Goal: Transaction & Acquisition: Purchase product/service

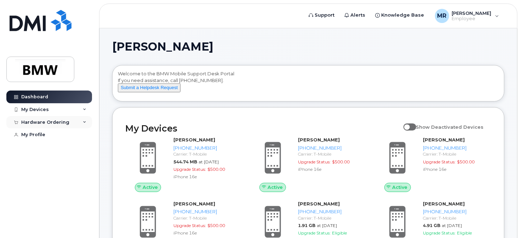
click at [42, 122] on div "Hardware Ordering" at bounding box center [45, 123] width 48 height 6
click at [39, 150] on div "New Order" at bounding box center [37, 148] width 27 height 6
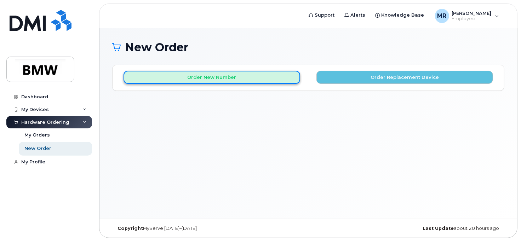
click at [247, 79] on button "Order New Number" at bounding box center [212, 77] width 177 height 13
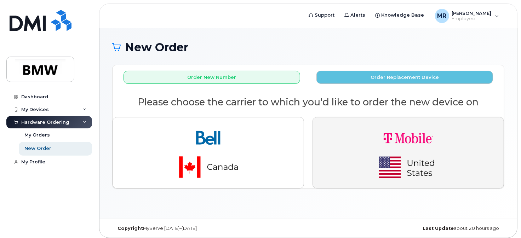
click at [406, 148] on img "button" at bounding box center [408, 152] width 99 height 59
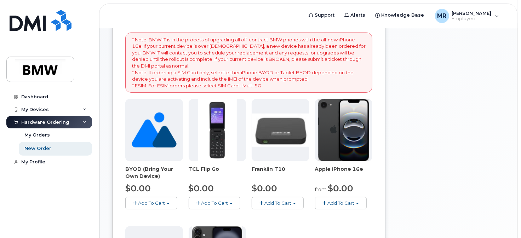
scroll to position [142, 0]
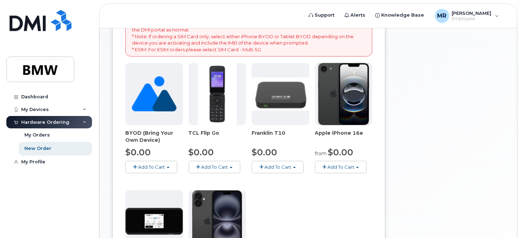
click at [334, 168] on span "Add To Cart" at bounding box center [340, 167] width 27 height 6
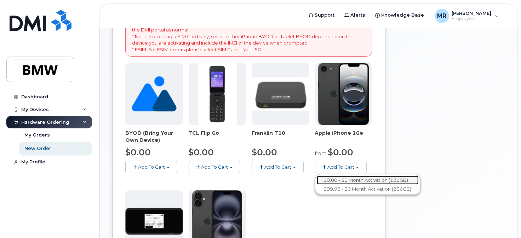
click at [354, 181] on link "$0.00 - 30 Month Activation (128GB)" at bounding box center [368, 180] width 102 height 9
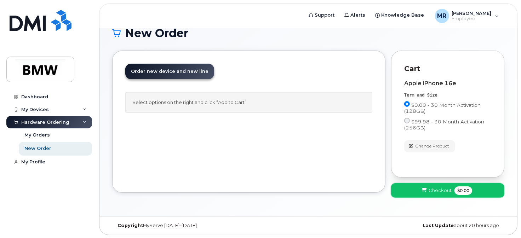
click at [419, 188] on button "Checkout $0.00" at bounding box center [447, 190] width 113 height 15
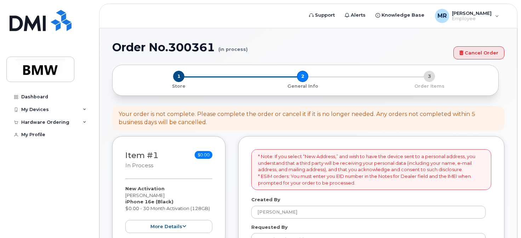
select select
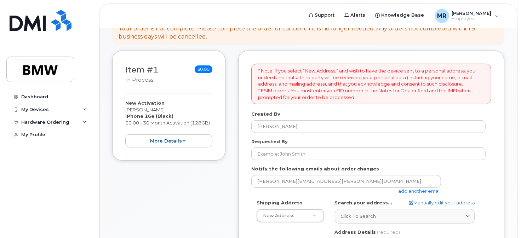
scroll to position [106, 0]
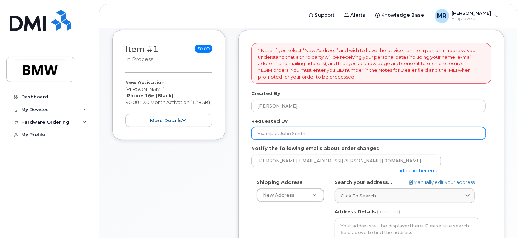
click at [293, 132] on input "Requested By" at bounding box center [368, 133] width 234 height 13
type input "K"
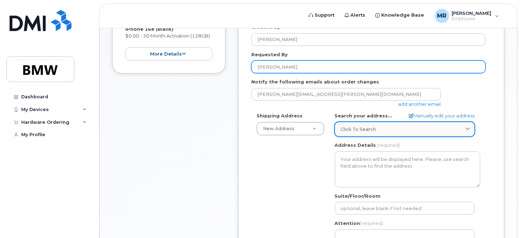
scroll to position [177, 0]
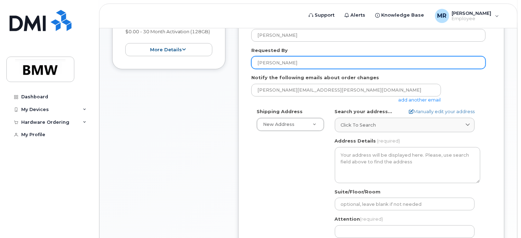
type input "[PERSON_NAME]"
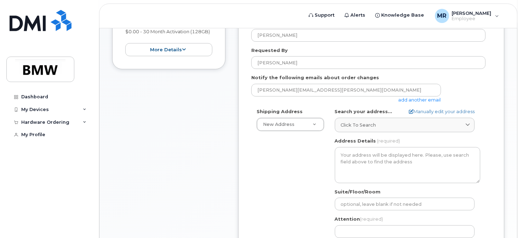
click at [417, 99] on link "add another email" at bounding box center [420, 100] width 42 height 6
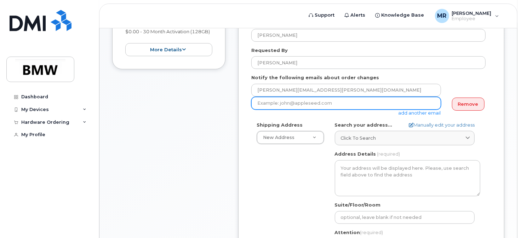
click at [313, 106] on input "email" at bounding box center [346, 103] width 190 height 13
type input "L"
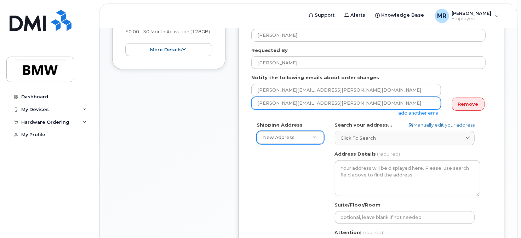
type input "Karla.Crowe@bmwmc.com"
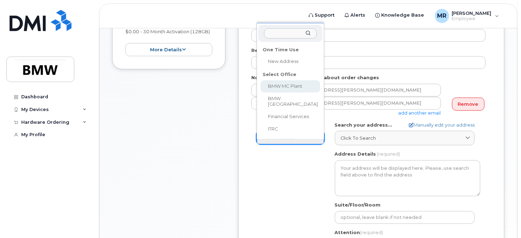
select select
type textarea "1400 Highway 101 S GREER SC 29651-6731 UNITED STATES Greer South Carolina 29651…"
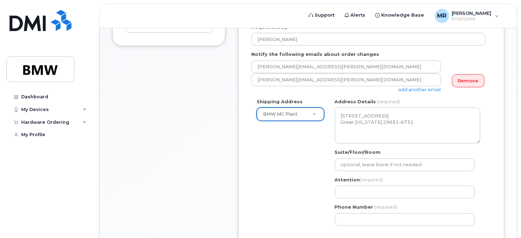
scroll to position [212, 0]
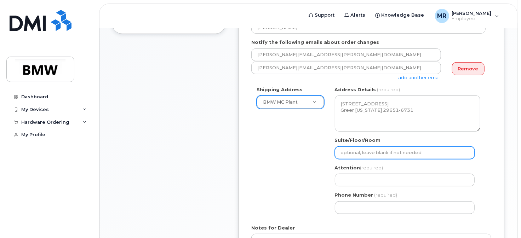
click at [368, 156] on input "Suite/Floor/Room" at bounding box center [405, 153] width 140 height 13
type input "Central Supply - Paint Shop"
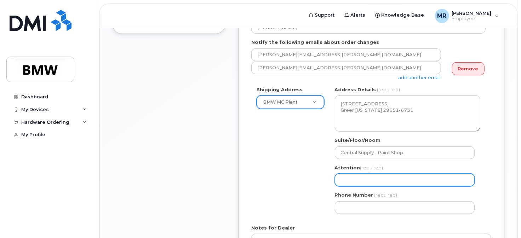
click at [357, 180] on input "Attention (required)" at bounding box center [405, 180] width 140 height 13
select select
type input "K"
select select
type input "Ka"
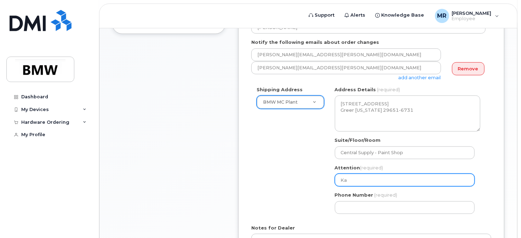
select select
type input "Kar"
select select
type input "Karl"
select select
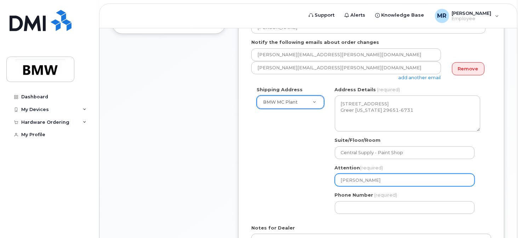
type input "Karla"
select select
type input "Karla C"
select select
type input "Karla Cr"
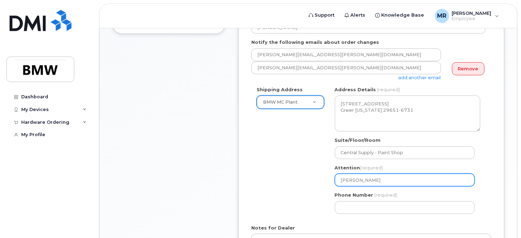
select select
type input "Karla Cro"
select select
type input "Karla Crow"
select select
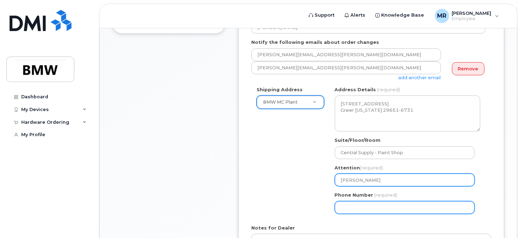
type input "Karla Crowe"
click at [359, 204] on input "Phone Number" at bounding box center [405, 207] width 140 height 13
select select
type input "864"
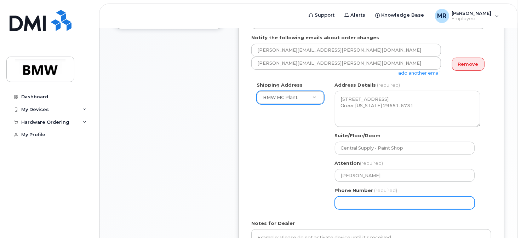
scroll to position [308, 0]
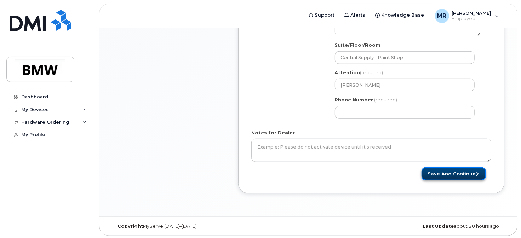
click at [462, 175] on button "Save and Continue" at bounding box center [454, 173] width 64 height 13
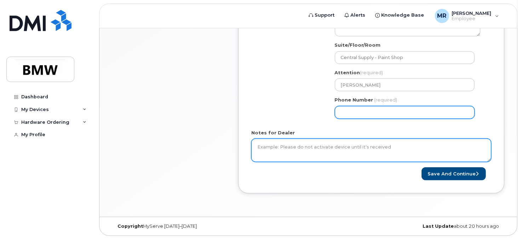
drag, startPoint x: 384, startPoint y: 113, endPoint x: 253, endPoint y: 146, distance: 135.7
click at [253, 146] on form "* Note: If you select “New Address,” and wish to have the device sent to a pers…" at bounding box center [371, 11] width 240 height 338
type input "864802490"
select select
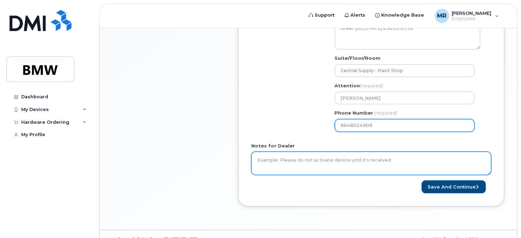
scroll to position [272, 0]
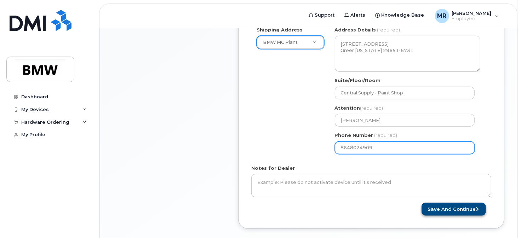
type input "8648024909"
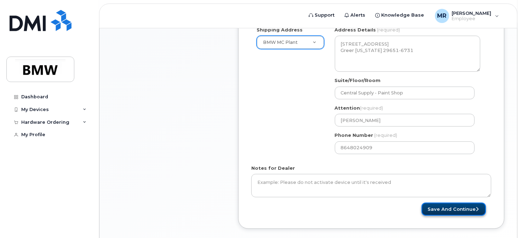
click at [449, 208] on button "Save and Continue" at bounding box center [454, 209] width 64 height 13
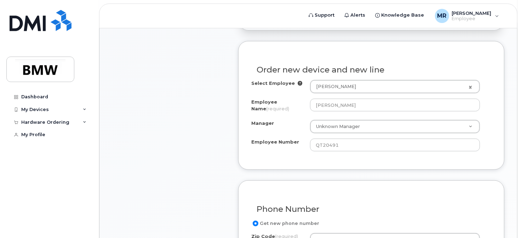
scroll to position [248, 0]
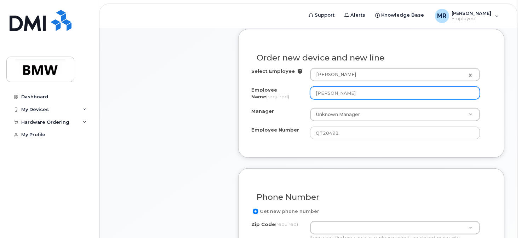
click at [350, 92] on input "[PERSON_NAME]" at bounding box center [395, 93] width 170 height 13
drag, startPoint x: 374, startPoint y: 93, endPoint x: 162, endPoint y: 128, distance: 214.2
click at [162, 128] on div "Item #1 in process $0.00 New Activation [PERSON_NAME] iPhone 16e (Black) $0.00 …" at bounding box center [308, 215] width 392 height 653
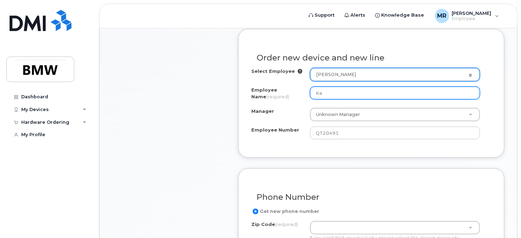
type input "Ka"
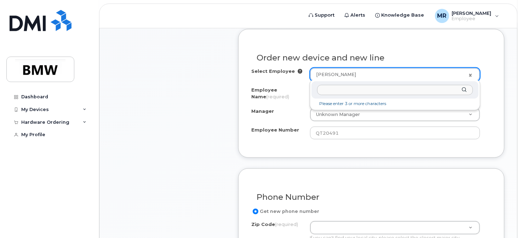
drag, startPoint x: 356, startPoint y: 69, endPoint x: 276, endPoint y: 90, distance: 83.0
click at [328, 88] on input "text" at bounding box center [394, 90] width 155 height 10
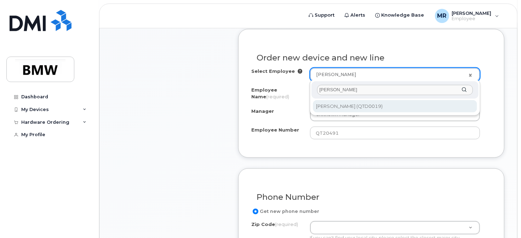
type input "Karla crowe"
type input "2343534"
type input "[PERSON_NAME]"
type input "QTD0019"
type input "1750"
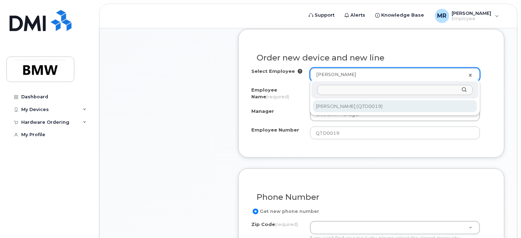
select select "1895289"
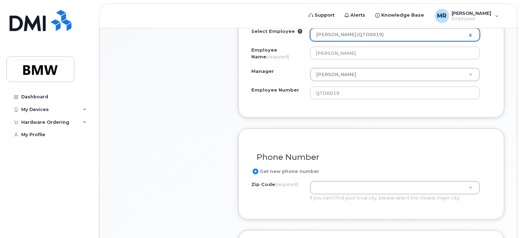
scroll to position [319, 0]
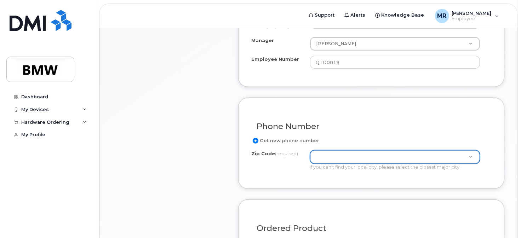
type input "2"
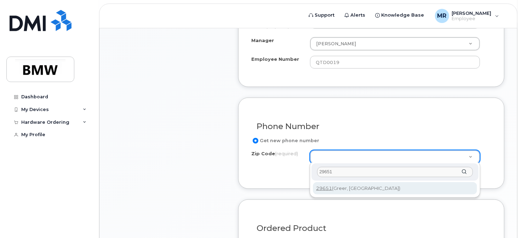
type input "29651"
type input "29651 (Greer, SC)"
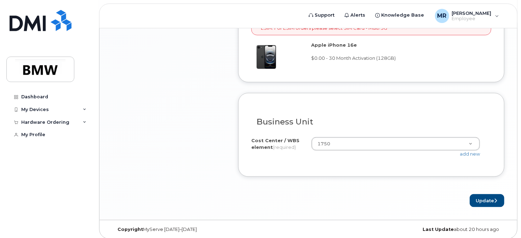
scroll to position [584, 0]
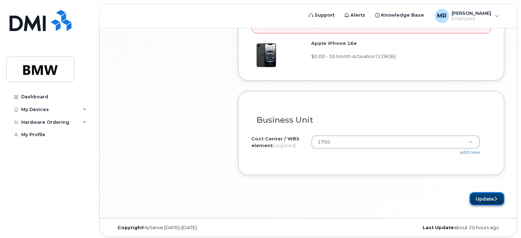
click at [486, 196] on button "Update" at bounding box center [487, 199] width 35 height 13
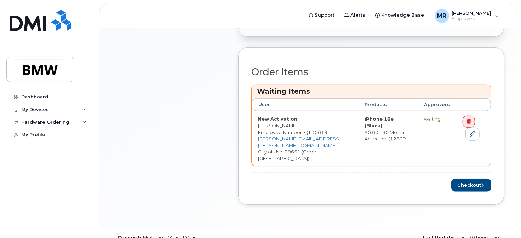
scroll to position [270, 0]
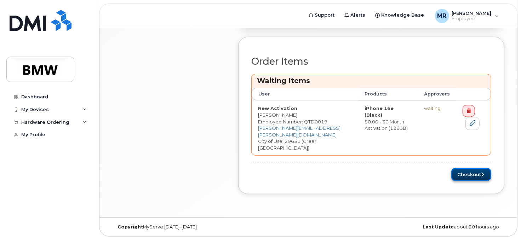
click at [468, 173] on button "Checkout" at bounding box center [471, 174] width 40 height 13
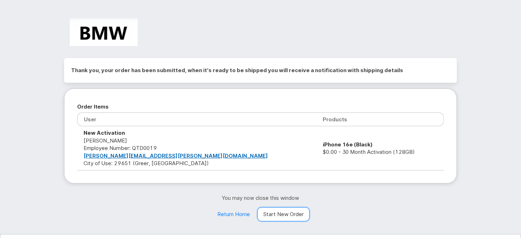
click at [284, 213] on link "Start New Order" at bounding box center [283, 214] width 52 height 14
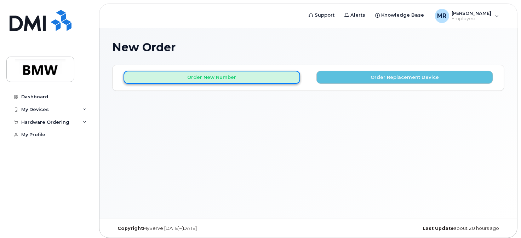
click at [276, 79] on button "Order New Number" at bounding box center [212, 77] width 177 height 13
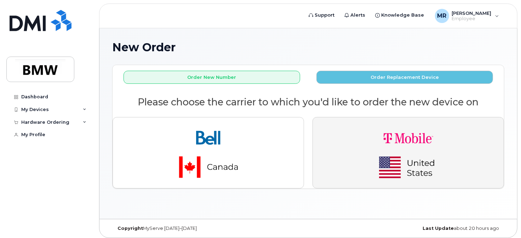
click at [399, 159] on img "button" at bounding box center [408, 152] width 99 height 59
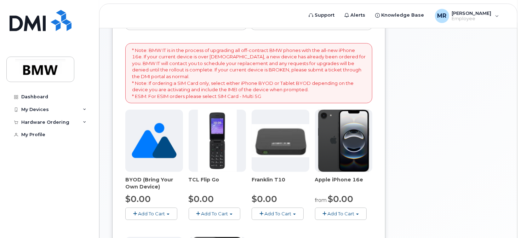
scroll to position [106, 0]
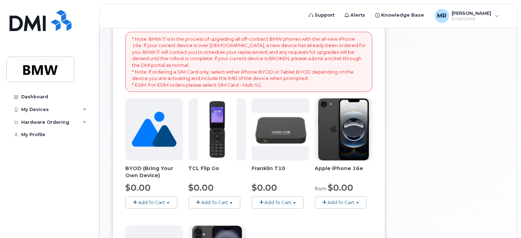
click at [339, 200] on span "Add To Cart" at bounding box center [340, 203] width 27 height 6
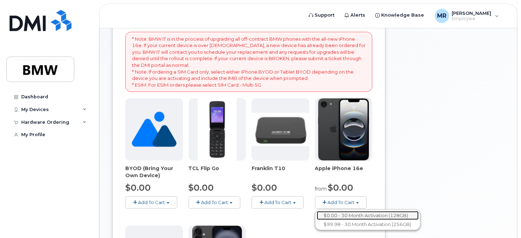
click at [345, 214] on link "$0.00 - 30 Month Activation (128GB)" at bounding box center [368, 215] width 102 height 9
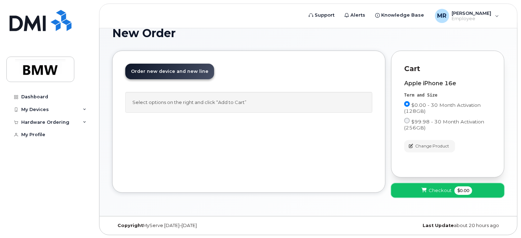
click at [429, 187] on span "Checkout" at bounding box center [440, 190] width 23 height 7
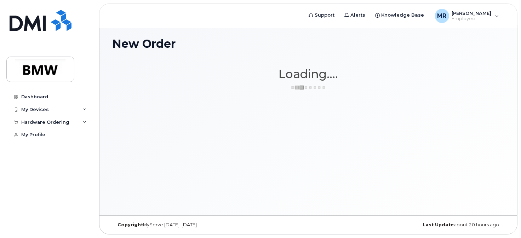
scroll to position [3, 0]
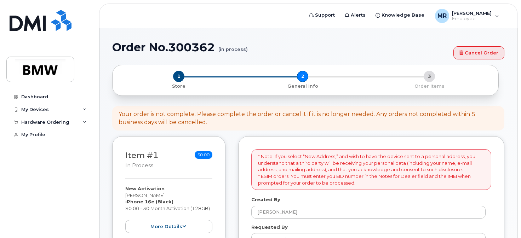
select select
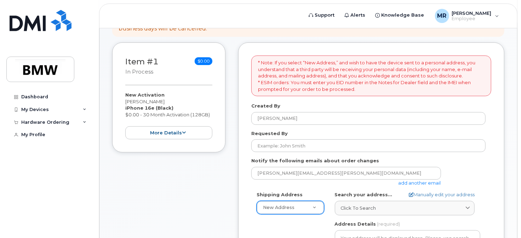
scroll to position [106, 0]
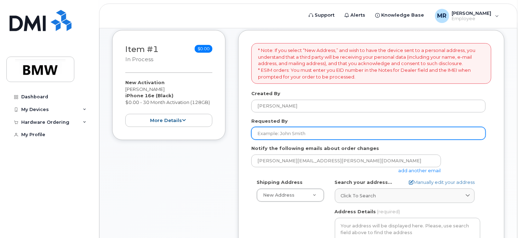
click at [286, 135] on input "Requested By" at bounding box center [368, 133] width 234 height 13
type input "C"
type input "[PERSON_NAME]"
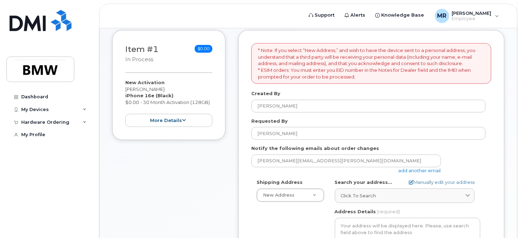
click at [410, 170] on link "add another email" at bounding box center [420, 171] width 42 height 6
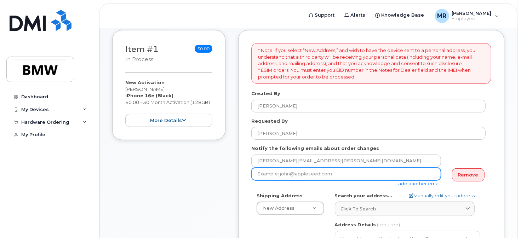
click at [285, 175] on input "email" at bounding box center [346, 174] width 190 height 13
type input "Karla.Crowe@bmwmc.com"
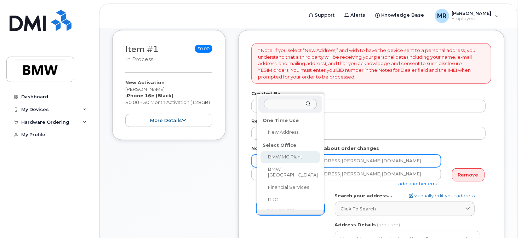
select select
type textarea "1400 Highway 101 S GREER SC 29651-6731 UNITED STATES Greer South Carolina 29651…"
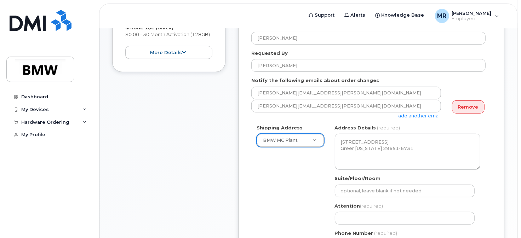
scroll to position [212, 0]
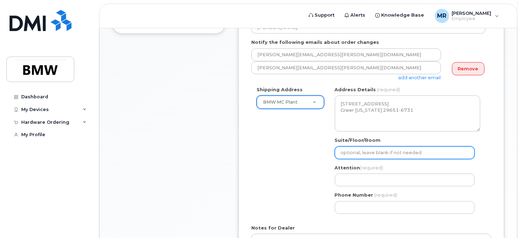
click at [366, 150] on input "Suite/Floor/Room" at bounding box center [405, 153] width 140 height 13
type input "Central Supply - Paint Shop"
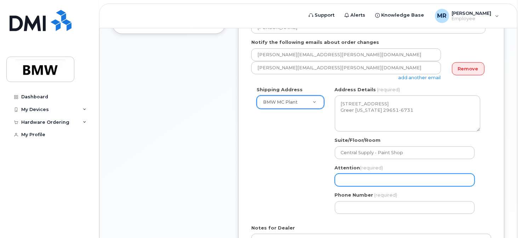
click at [376, 182] on input "Attention (required)" at bounding box center [405, 180] width 140 height 13
select select
type input "K"
select select
type input "Ka"
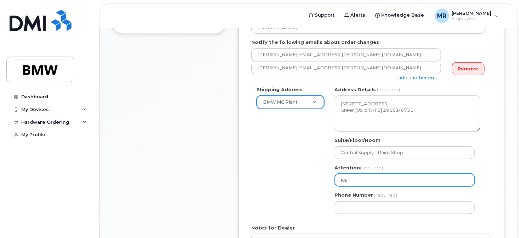
select select
type input "Ka r"
select select
type input "Ka rl"
select select
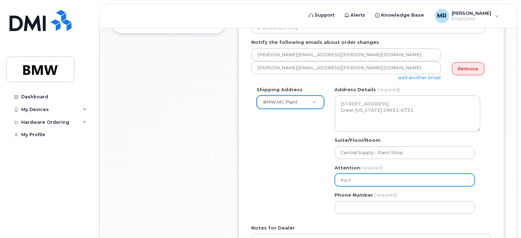
type input "Ka rla"
select select
type input "Ka rl"
select select
type input "Ka r"
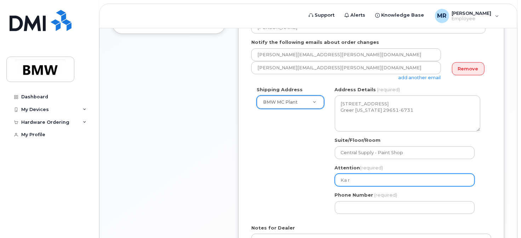
select select
type input "Ka"
select select
type input "Kar"
select select
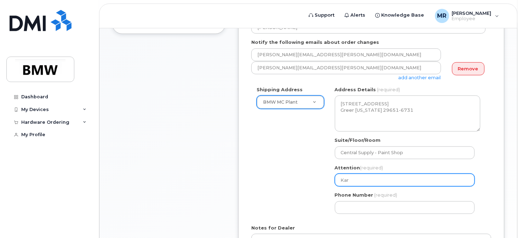
type input "Karl"
select select
type input "Karla"
select select
type input "Karla C"
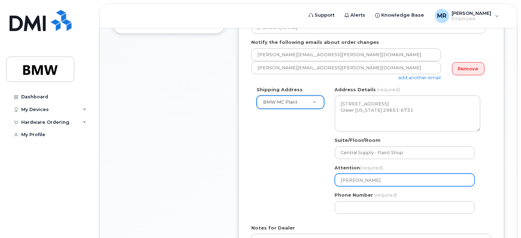
select select
type input "Karla Cr"
select select
type input "Karla Cro"
select select
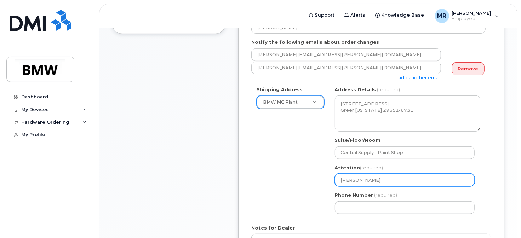
type input "Karla Crow"
select select
type input "[PERSON_NAME]"
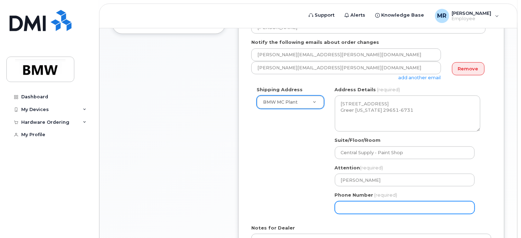
click at [362, 211] on input "Phone Number" at bounding box center [405, 207] width 140 height 13
select select
type input "864802490"
select select
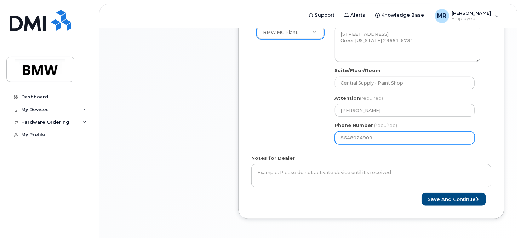
scroll to position [283, 0]
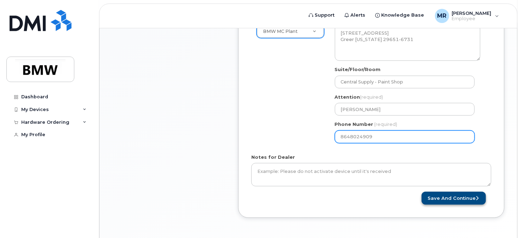
type input "8648024909"
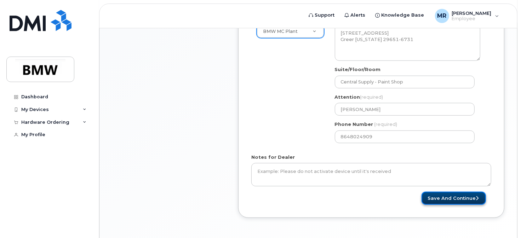
click at [461, 194] on button "Save and Continue" at bounding box center [454, 198] width 64 height 13
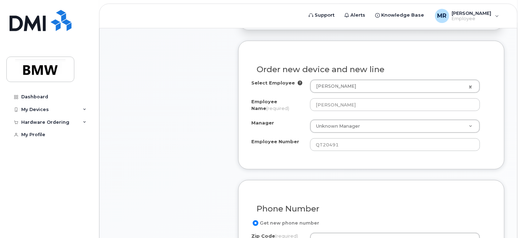
scroll to position [248, 0]
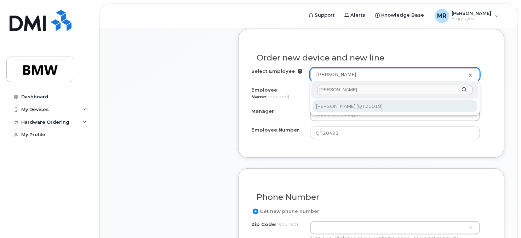
type input "[PERSON_NAME]"
type input "2343534"
type input "[PERSON_NAME]"
type input "QTD0019"
type input "1750"
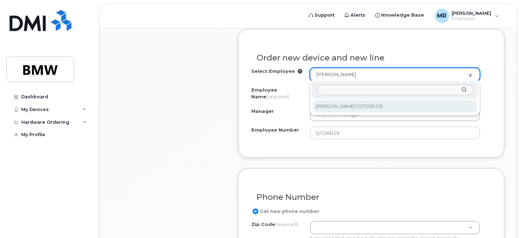
select select "1895289"
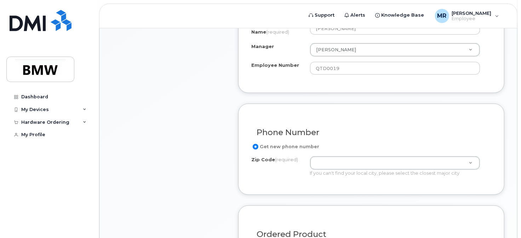
scroll to position [354, 0]
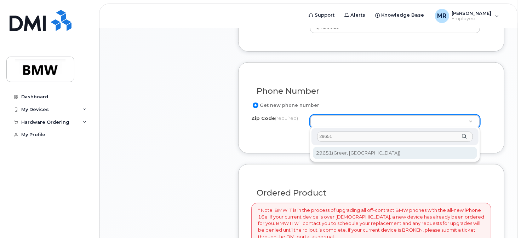
type input "29651"
type input "29651 (Greer, SC)"
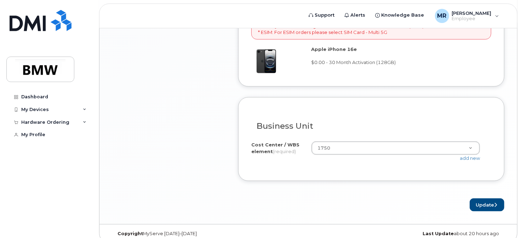
scroll to position [584, 0]
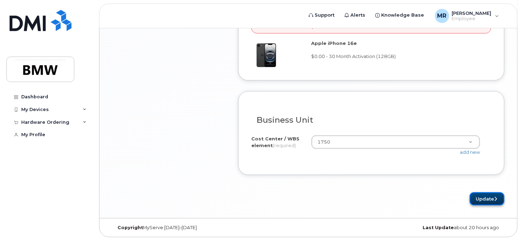
click at [485, 196] on button "Update" at bounding box center [487, 199] width 35 height 13
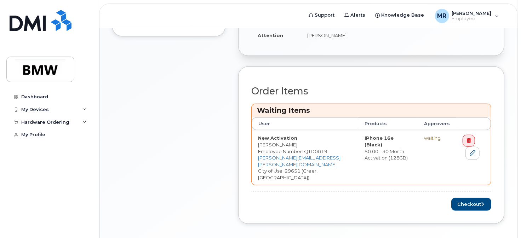
scroll to position [248, 0]
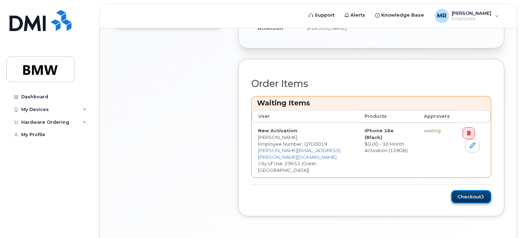
click at [460, 197] on button "Checkout" at bounding box center [471, 196] width 40 height 13
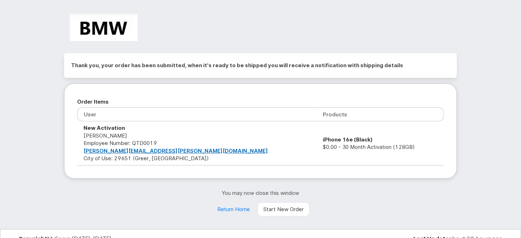
scroll to position [14, 0]
